Goal: Transaction & Acquisition: Download file/media

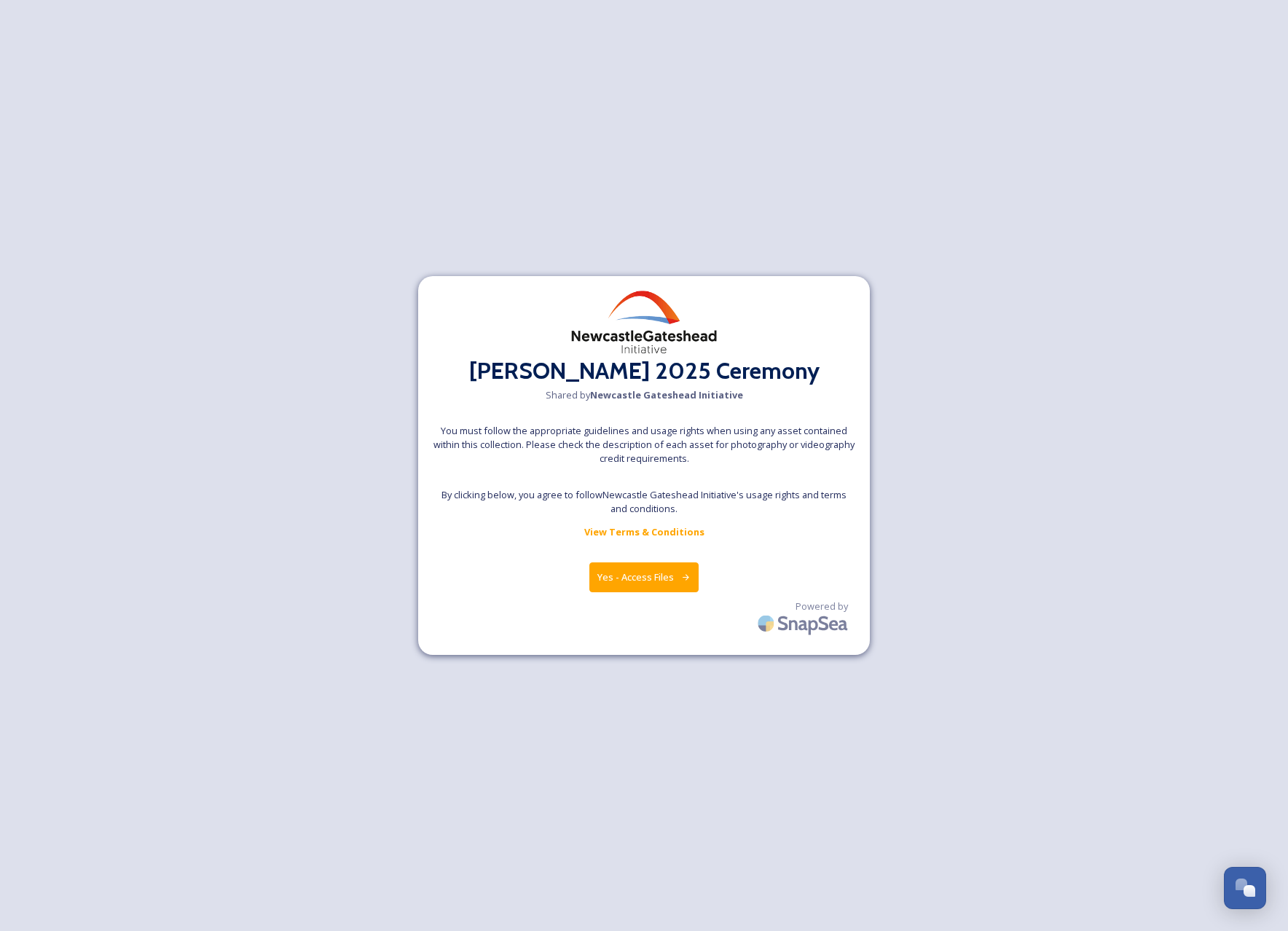
click at [630, 580] on button "Yes - Access Files" at bounding box center [644, 577] width 109 height 30
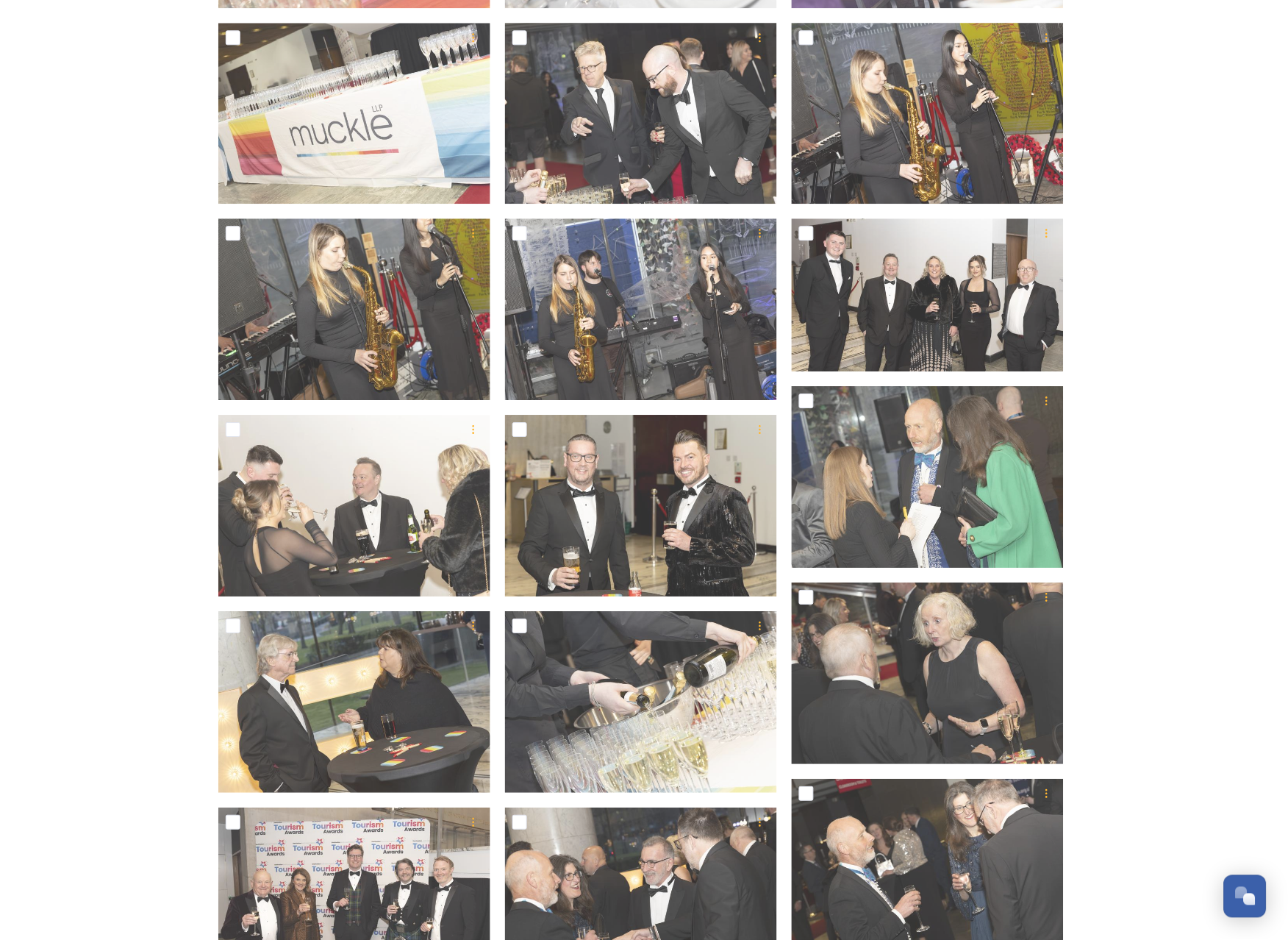
scroll to position [6138, 0]
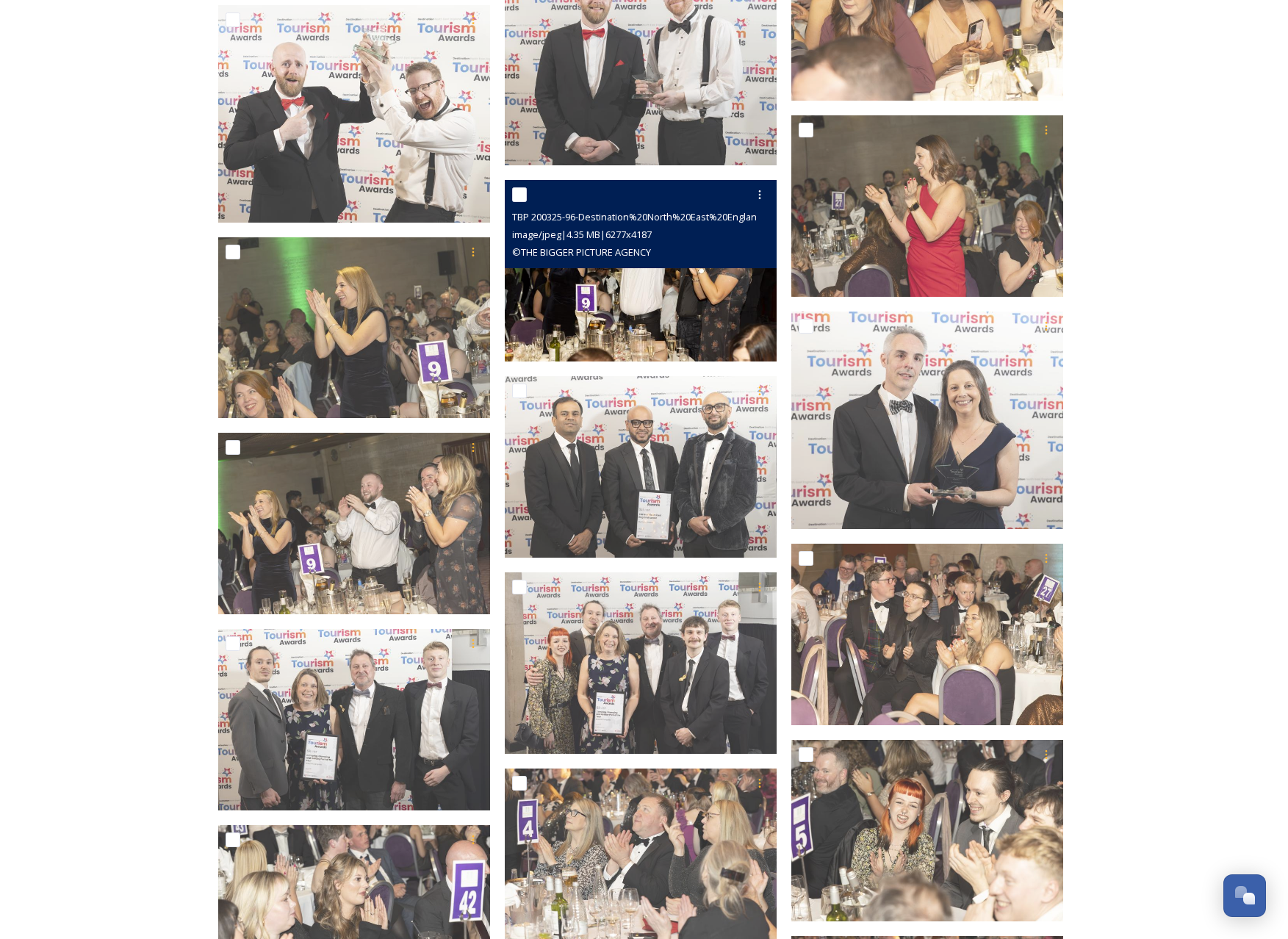
click at [640, 302] on img at bounding box center [640, 271] width 271 height 181
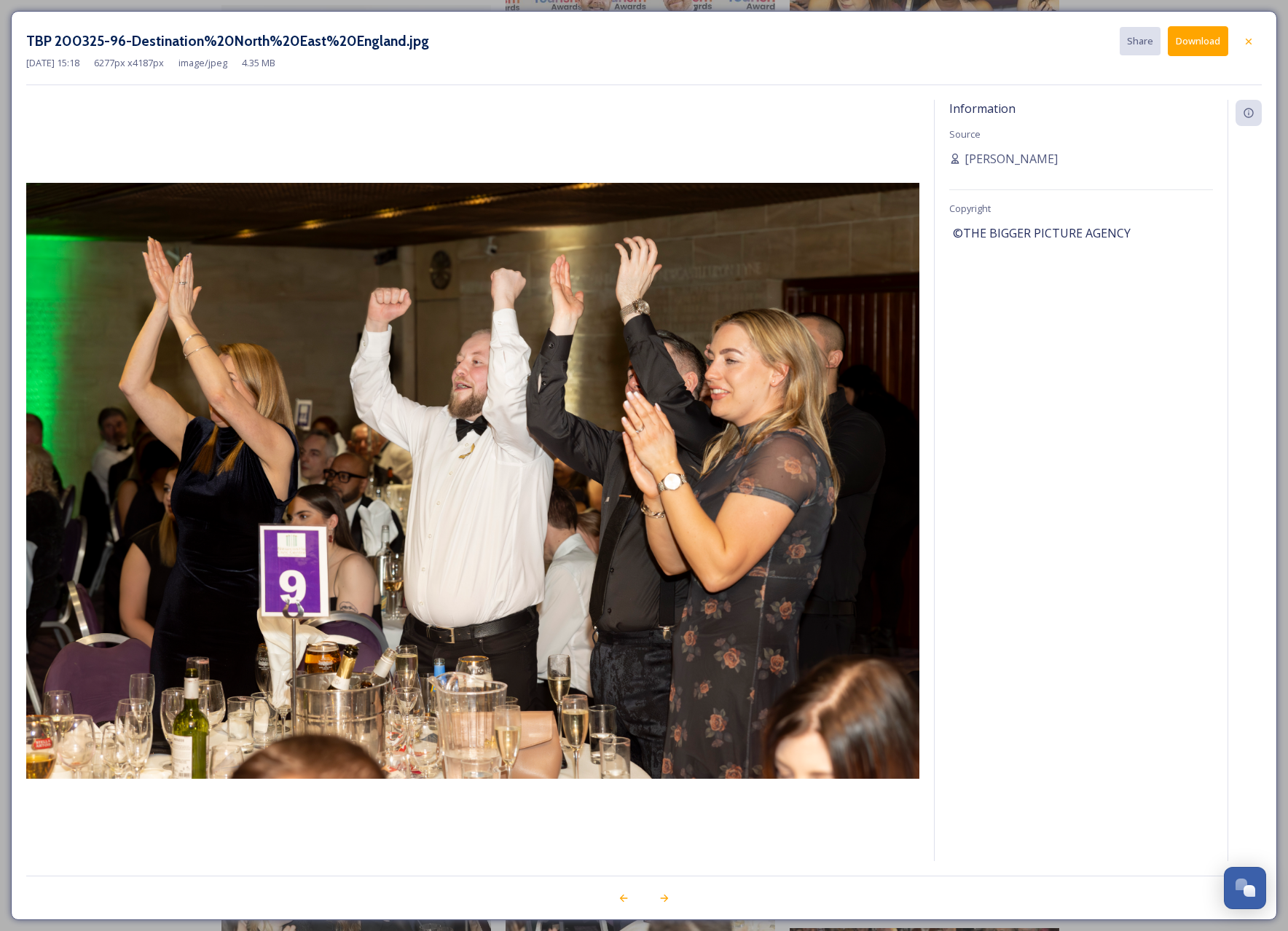
click at [1191, 41] on button "Download" at bounding box center [1199, 40] width 61 height 30
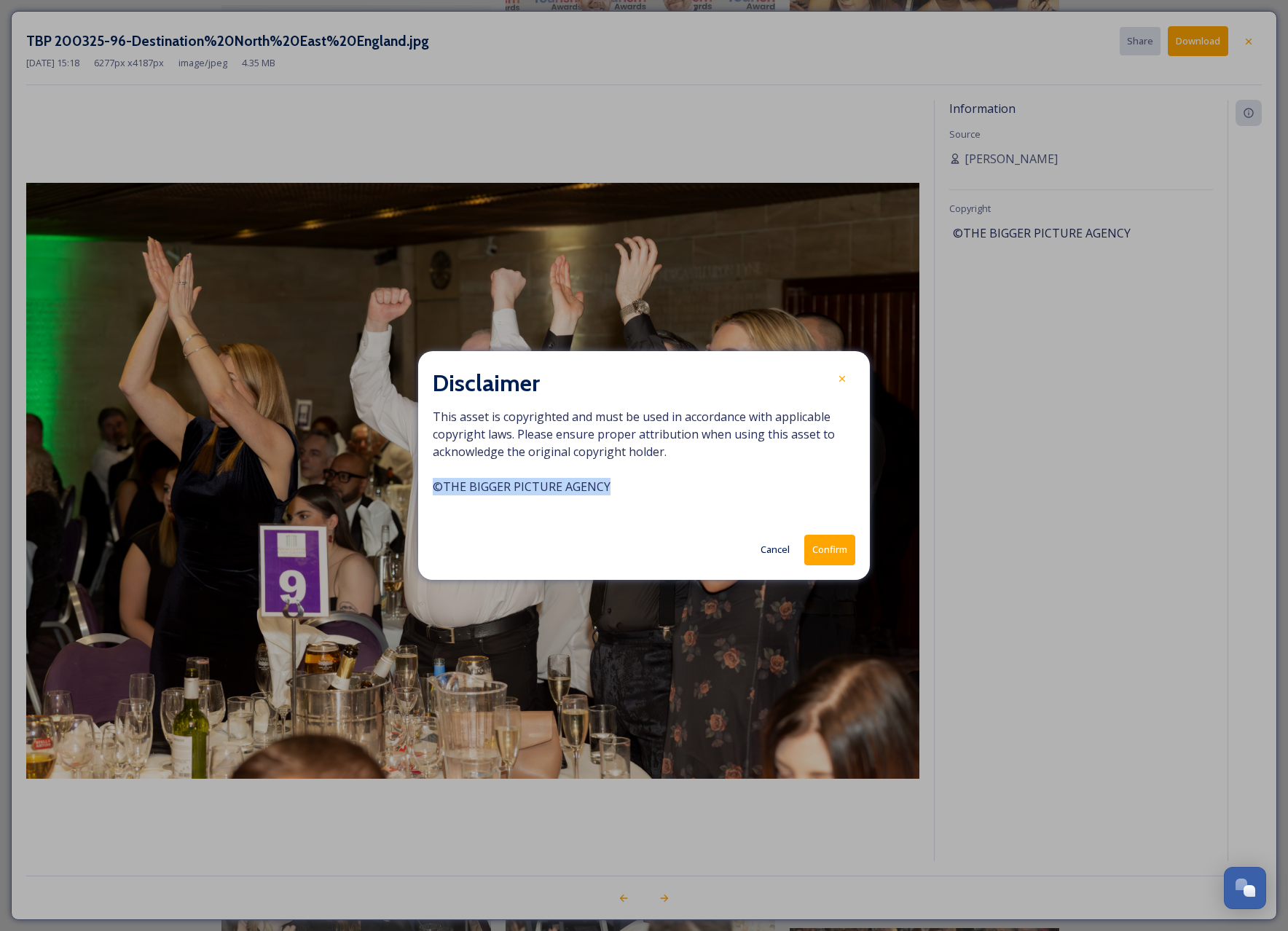
drag, startPoint x: 619, startPoint y: 484, endPoint x: 435, endPoint y: 481, distance: 184.0
click at [435, 481] on span "This asset is copyrighted and must be used in accordance with applicable copyri…" at bounding box center [644, 460] width 423 height 105
copy span "© THE BIGGER PICTURE AGENCY"
click at [828, 550] on button "Confirm" at bounding box center [829, 549] width 51 height 30
